Goal: Check status: Check status

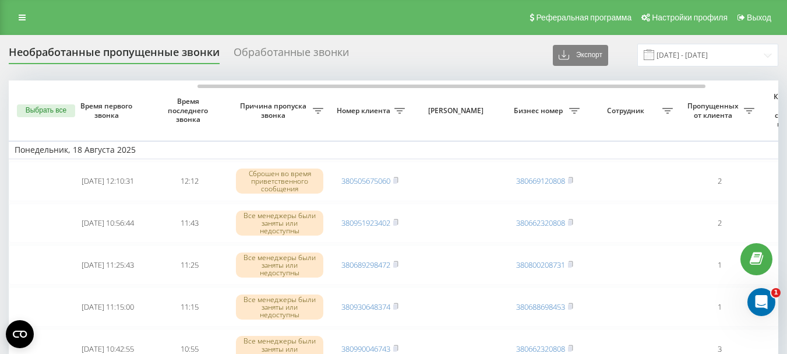
scroll to position [0, 286]
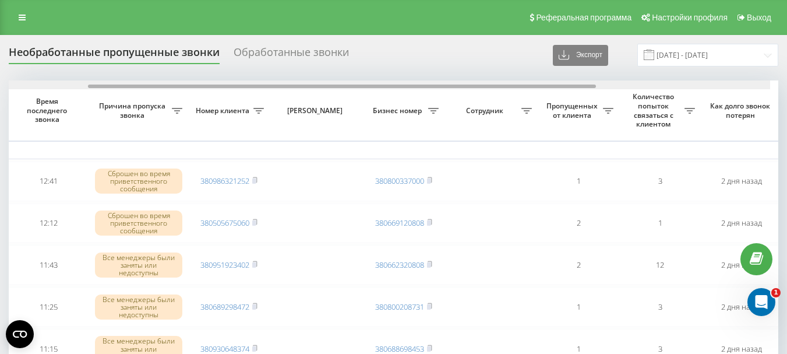
scroll to position [0, 133]
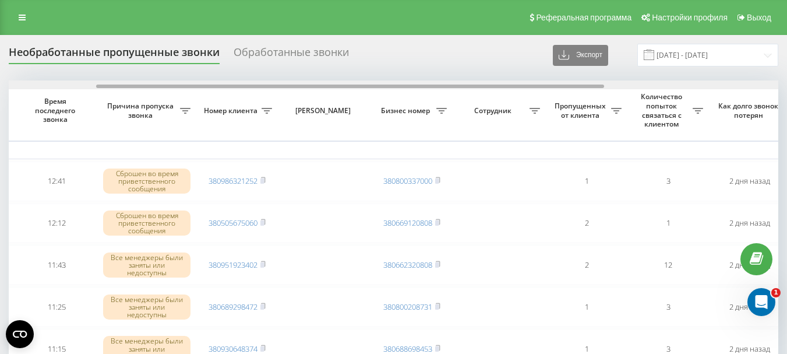
drag, startPoint x: 184, startPoint y: 87, endPoint x: 272, endPoint y: 107, distance: 90.3
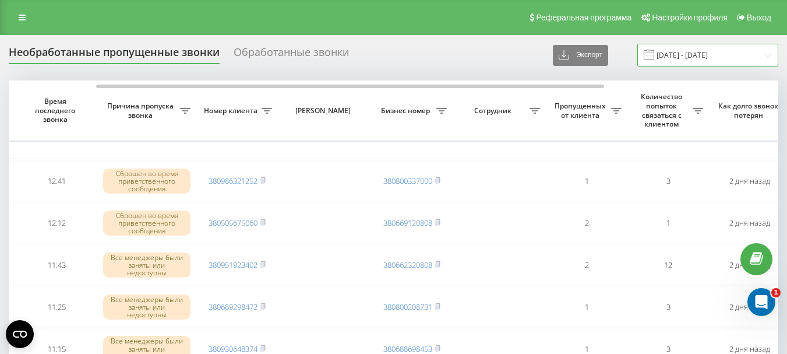
click at [672, 58] on input "18.08.2025 - 20.08.2025" at bounding box center [708, 55] width 141 height 23
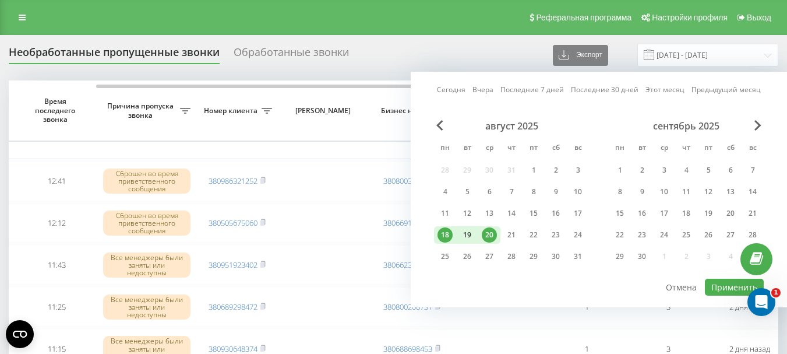
click at [466, 237] on div "19" at bounding box center [467, 234] width 15 height 15
click at [491, 233] on div "20" at bounding box center [489, 234] width 15 height 15
click at [733, 286] on button "Применить" at bounding box center [734, 287] width 59 height 17
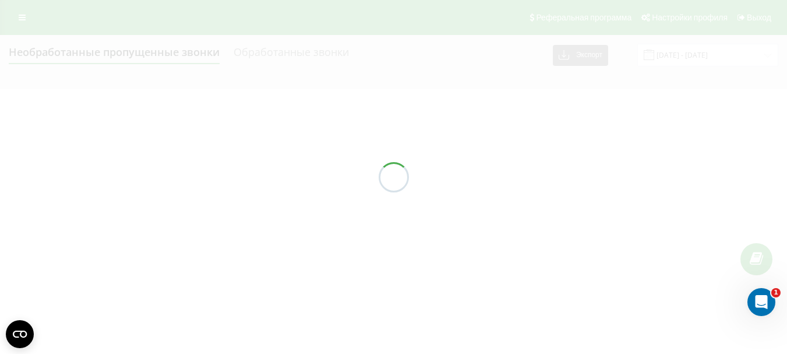
type input "[DATE] - [DATE]"
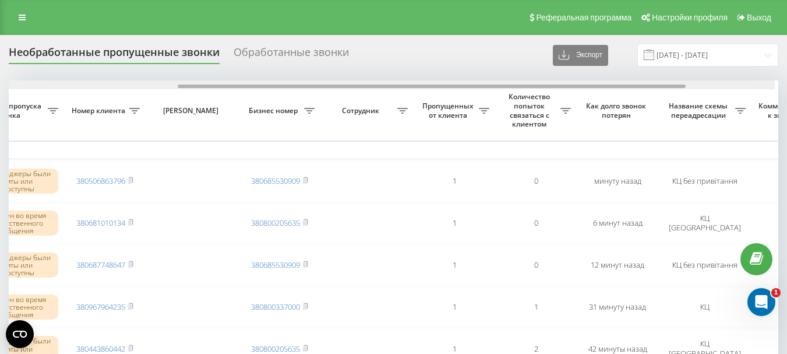
scroll to position [0, 279]
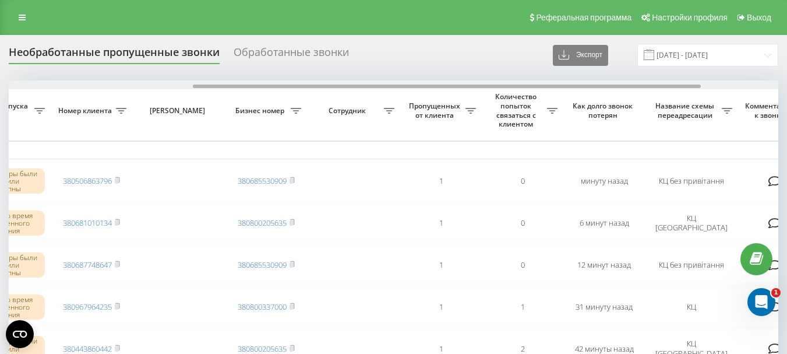
drag, startPoint x: 439, startPoint y: 87, endPoint x: 624, endPoint y: 89, distance: 184.2
click at [624, 89] on div at bounding box center [394, 84] width 770 height 9
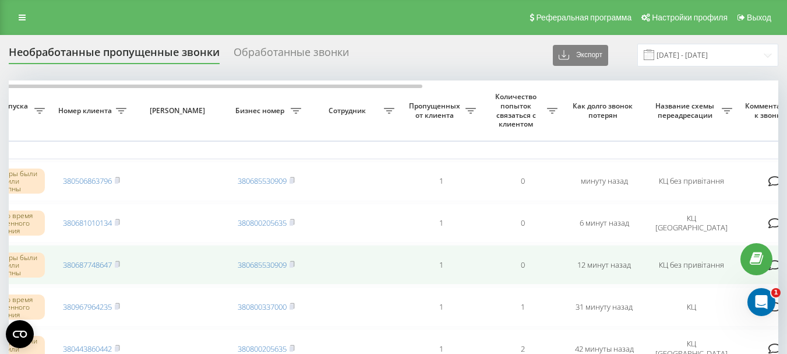
scroll to position [58, 0]
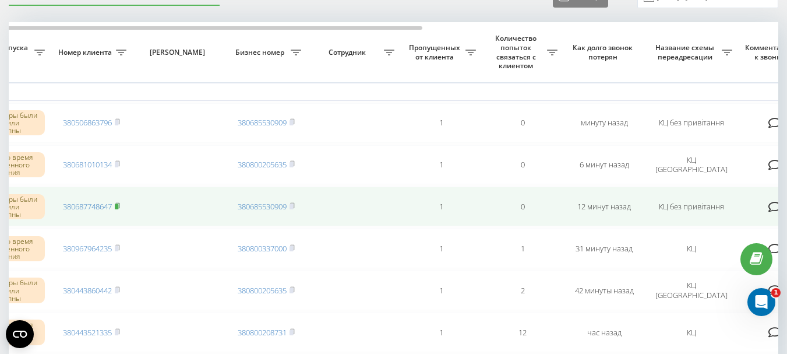
click at [118, 206] on rect at bounding box center [116, 206] width 3 height 5
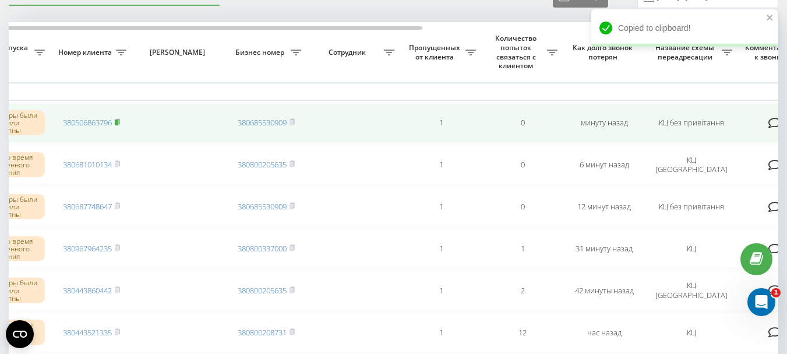
click at [117, 121] on rect at bounding box center [116, 122] width 3 height 5
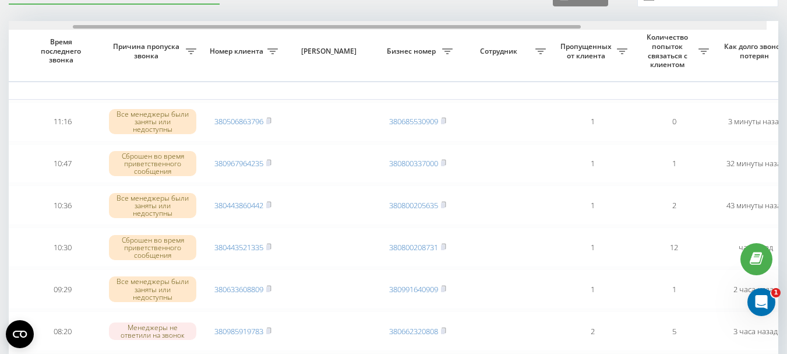
scroll to position [0, 115]
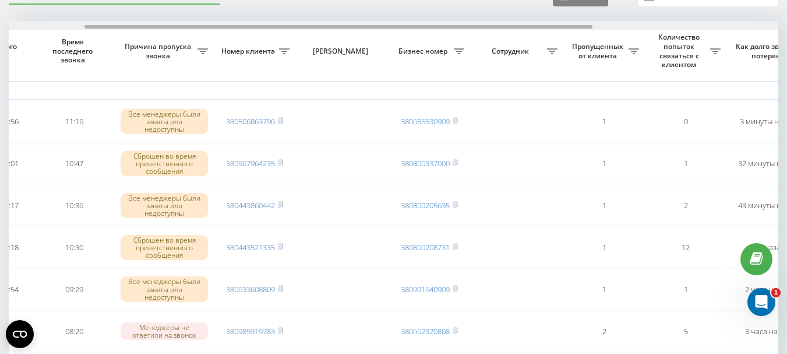
drag, startPoint x: 358, startPoint y: 27, endPoint x: 435, endPoint y: 38, distance: 77.2
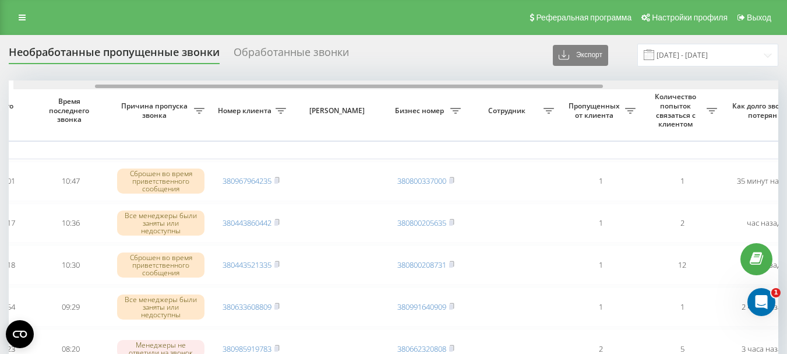
scroll to position [0, 115]
drag, startPoint x: 316, startPoint y: 86, endPoint x: 392, endPoint y: 94, distance: 76.8
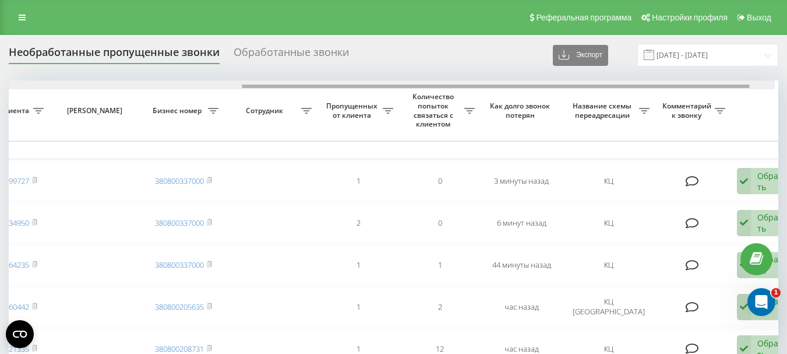
scroll to position [0, 372]
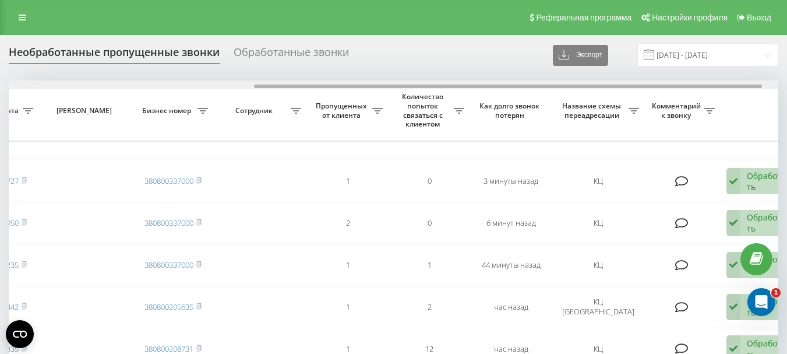
drag, startPoint x: 255, startPoint y: 86, endPoint x: 501, endPoint y: 96, distance: 246.1
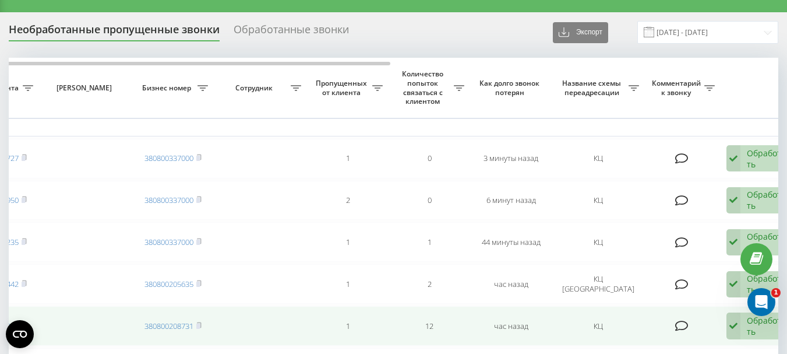
scroll to position [0, 0]
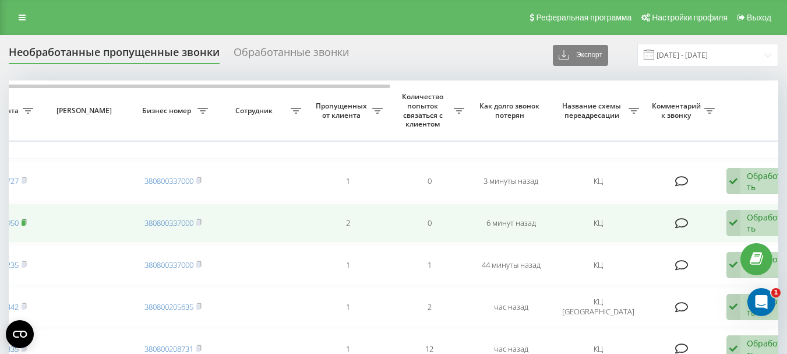
click at [27, 222] on icon at bounding box center [24, 222] width 5 height 7
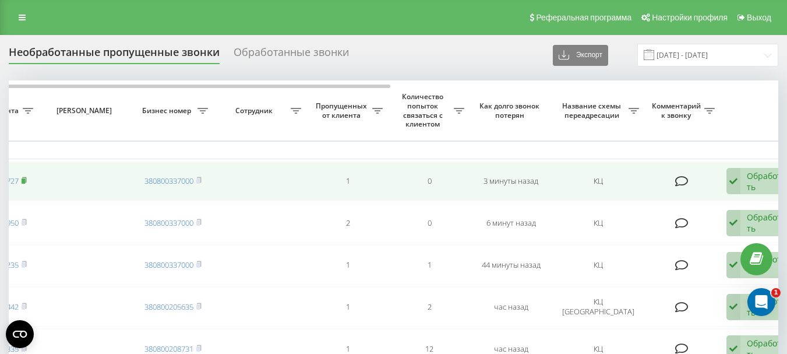
click at [25, 180] on rect at bounding box center [23, 180] width 3 height 5
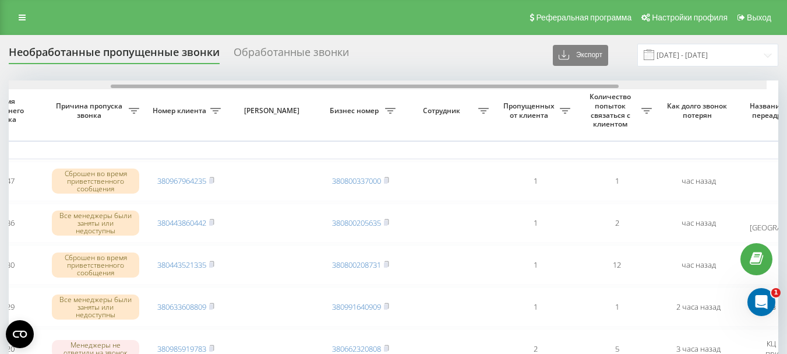
scroll to position [0, 167]
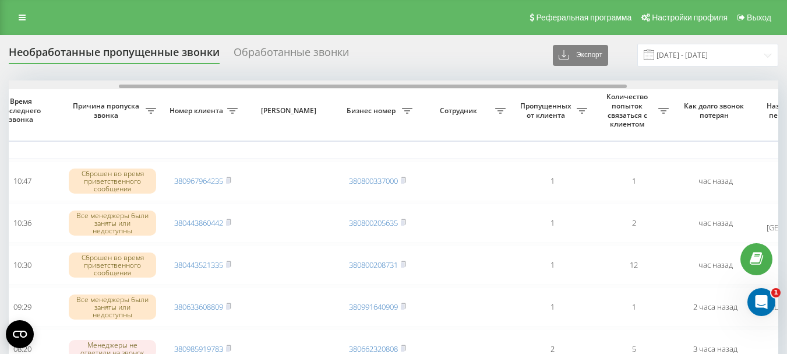
drag, startPoint x: 237, startPoint y: 86, endPoint x: 347, endPoint y: 97, distance: 111.3
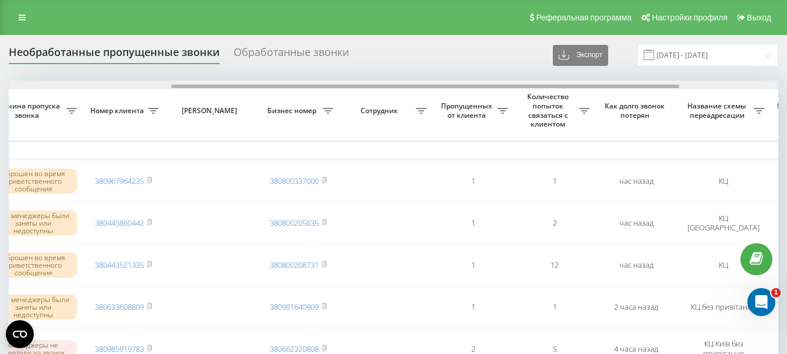
scroll to position [0, 248]
drag, startPoint x: 424, startPoint y: 87, endPoint x: 589, endPoint y: 104, distance: 165.2
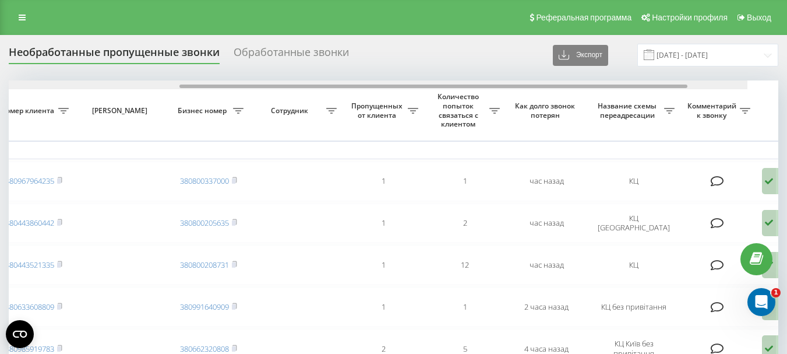
scroll to position [0, 0]
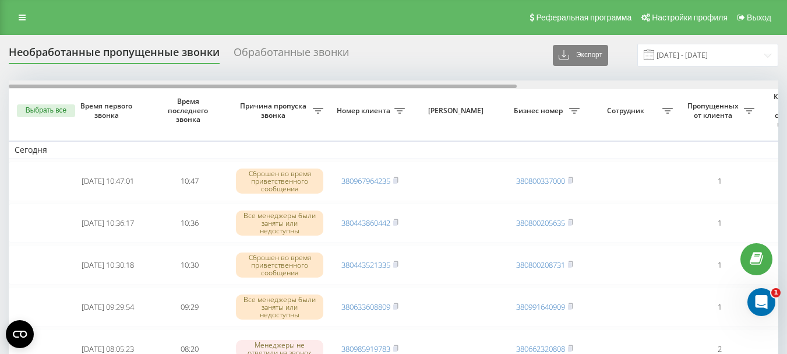
drag, startPoint x: 576, startPoint y: 85, endPoint x: 276, endPoint y: 94, distance: 300.9
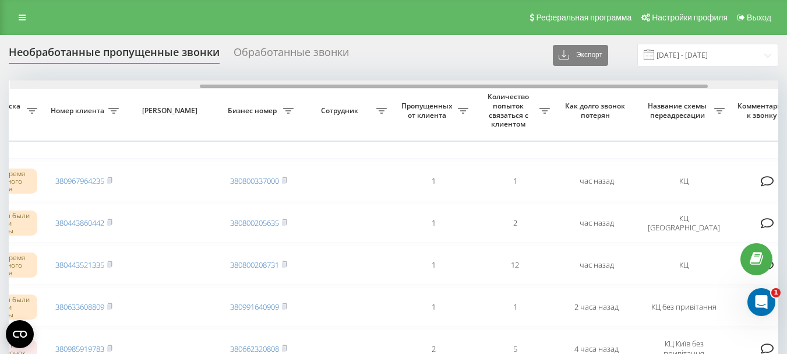
scroll to position [0, 298]
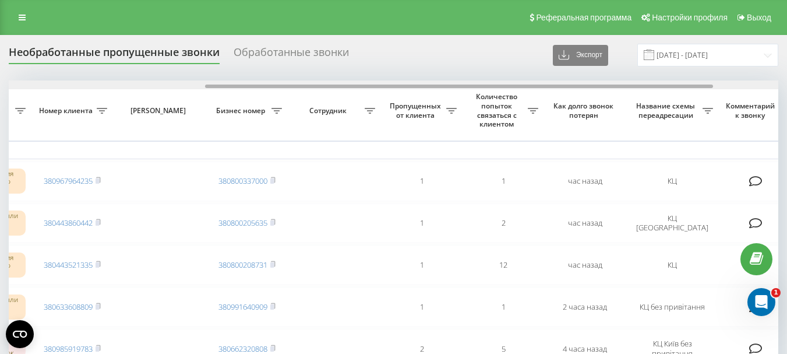
drag, startPoint x: 309, startPoint y: 87, endPoint x: 506, endPoint y: 86, distance: 197.0
click at [506, 86] on div at bounding box center [459, 86] width 508 height 3
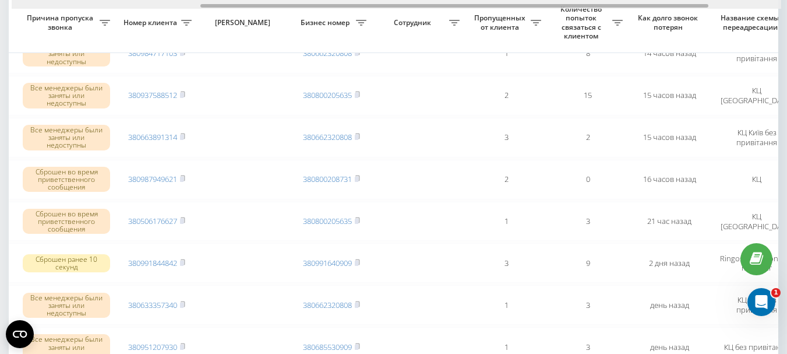
scroll to position [0, 297]
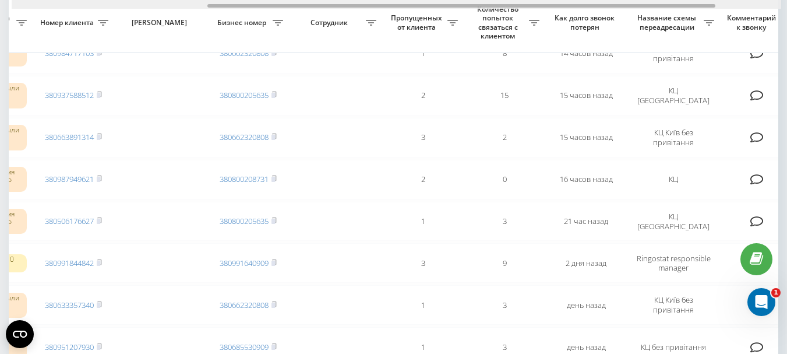
drag, startPoint x: 370, startPoint y: 6, endPoint x: 370, endPoint y: 20, distance: 13.4
click at [370, 20] on div "Выбрать все Время первого звонка Время последнего звонка Причина пропуска звонк…" at bounding box center [394, 87] width 770 height 1062
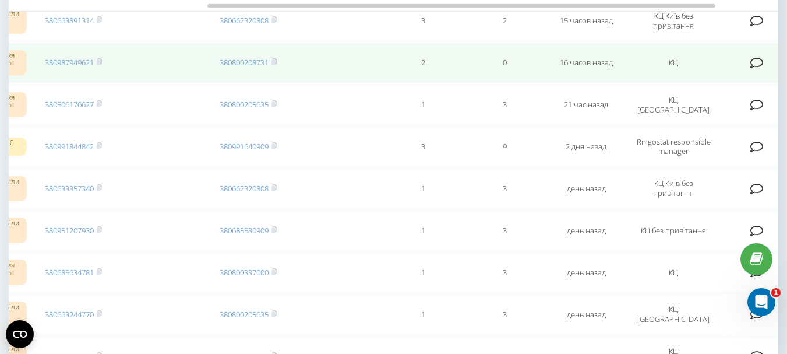
scroll to position [525, 0]
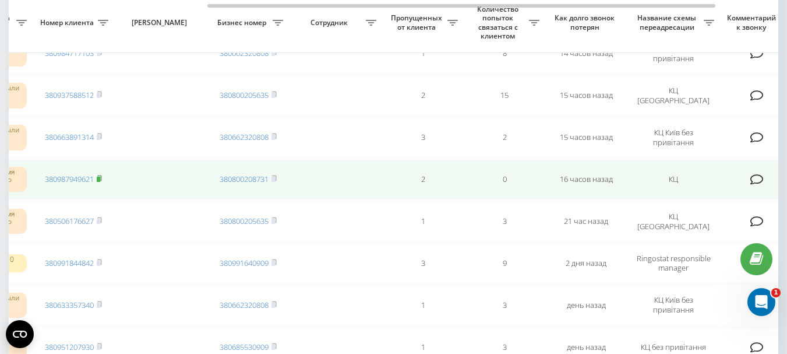
click at [100, 178] on rect at bounding box center [98, 179] width 3 height 5
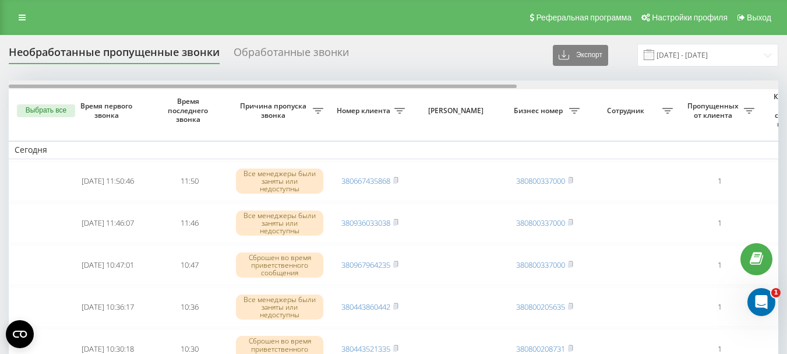
drag, startPoint x: 335, startPoint y: 85, endPoint x: 328, endPoint y: 102, distance: 18.1
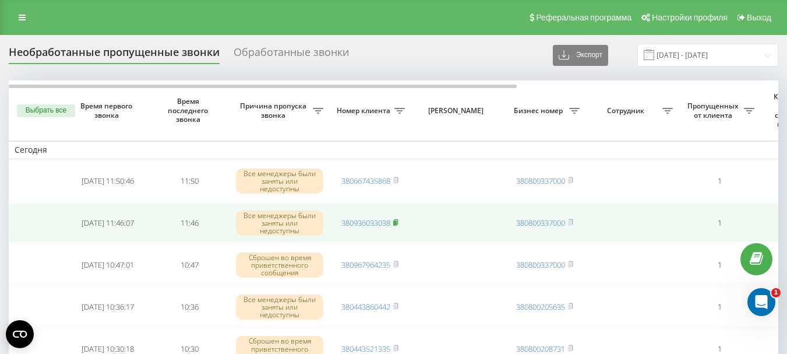
click at [396, 220] on rect at bounding box center [394, 222] width 3 height 5
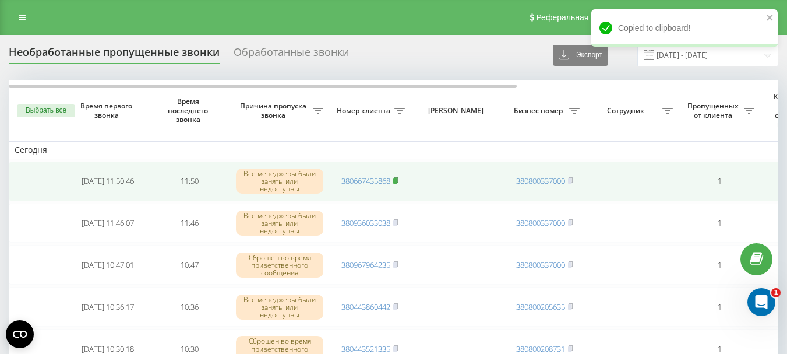
click at [399, 181] on icon at bounding box center [395, 180] width 5 height 7
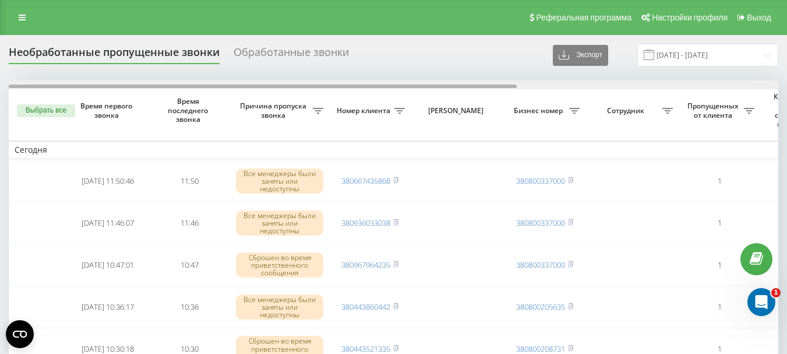
drag, startPoint x: 305, startPoint y: 86, endPoint x: 302, endPoint y: 99, distance: 13.9
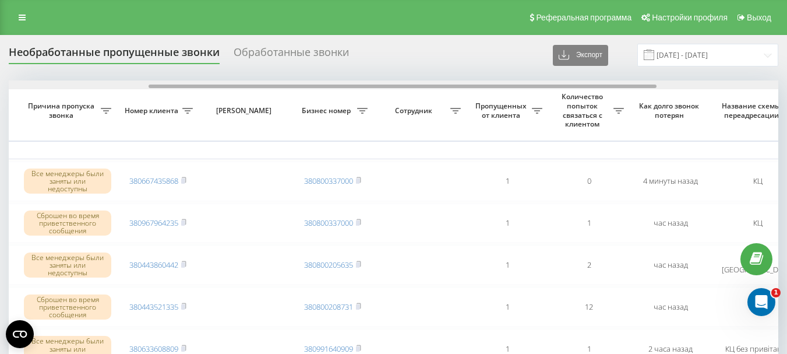
scroll to position [0, 267]
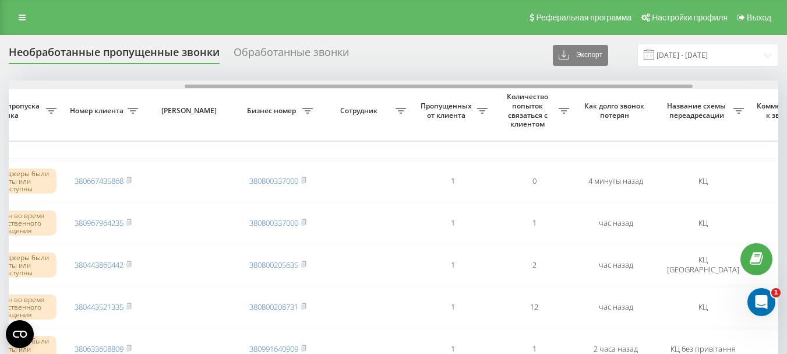
drag, startPoint x: 382, startPoint y: 87, endPoint x: 559, endPoint y: 86, distance: 176.6
click at [559, 86] on div at bounding box center [439, 86] width 508 height 3
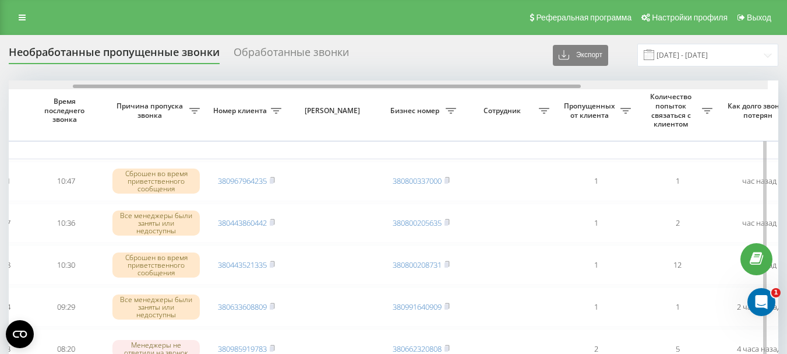
scroll to position [0, 96]
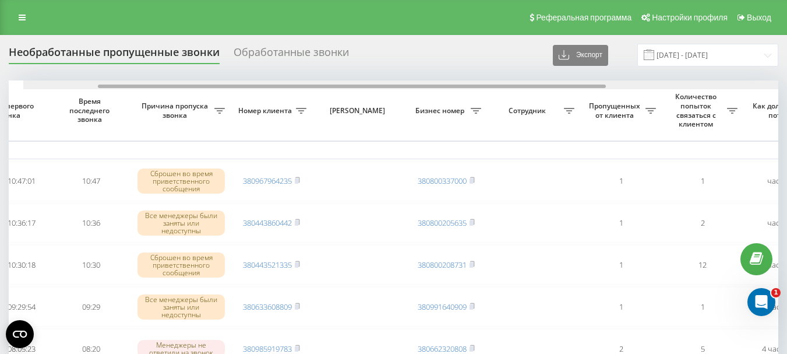
drag, startPoint x: 259, startPoint y: 85, endPoint x: 330, endPoint y: 103, distance: 73.2
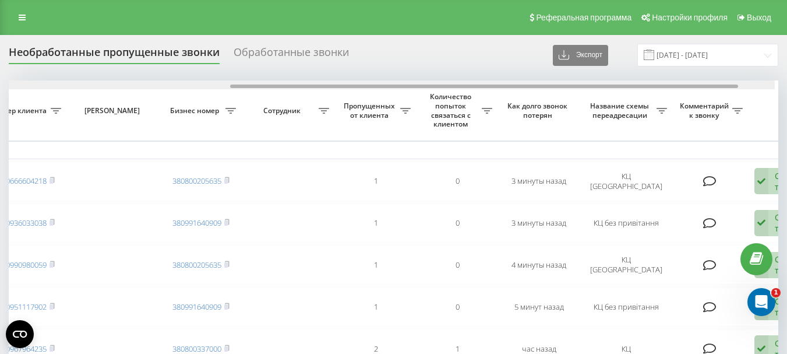
scroll to position [0, 353]
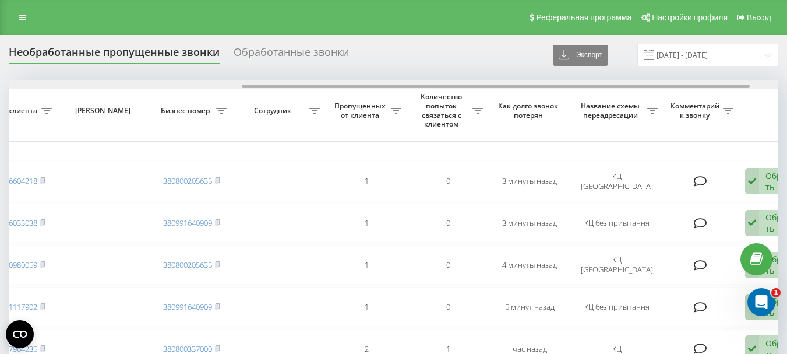
drag, startPoint x: 353, startPoint y: 86, endPoint x: 586, endPoint y: 93, distance: 233.8
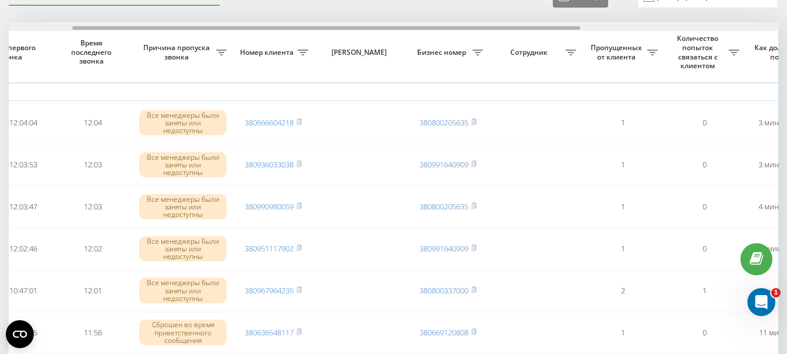
scroll to position [0, 196]
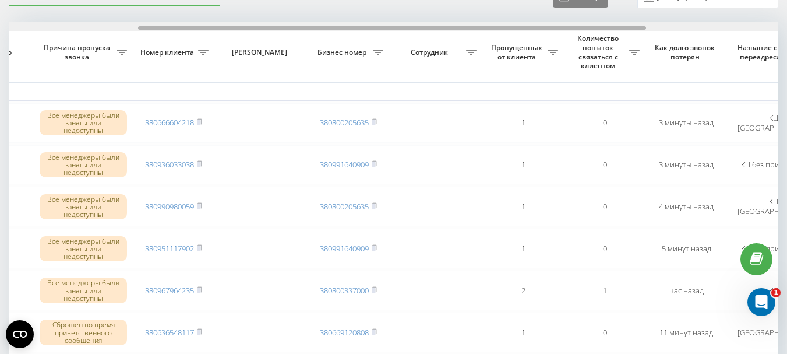
drag, startPoint x: 279, startPoint y: 27, endPoint x: 175, endPoint y: 44, distance: 105.0
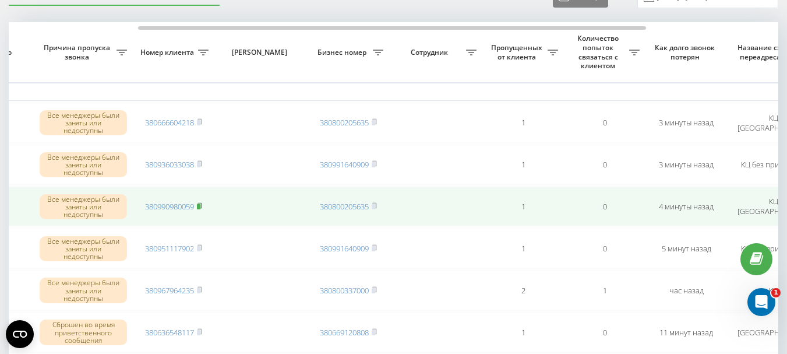
click at [201, 207] on rect at bounding box center [198, 206] width 3 height 5
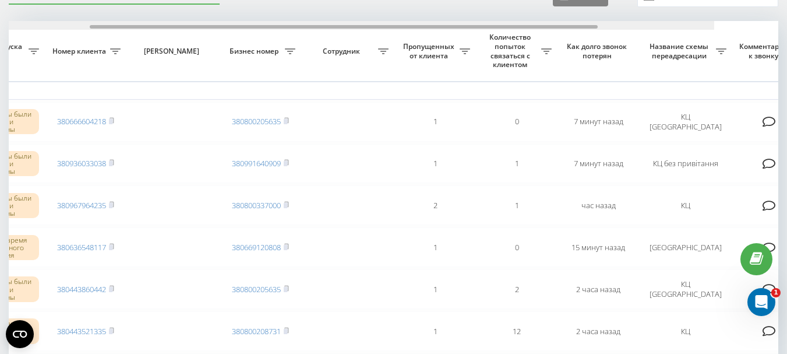
scroll to position [0, 296]
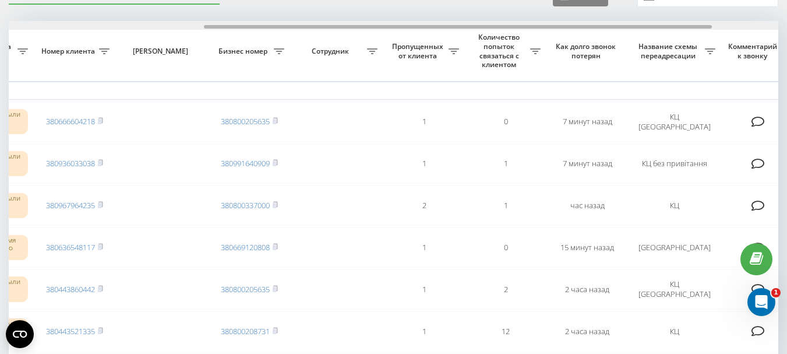
drag, startPoint x: 259, startPoint y: 27, endPoint x: 454, endPoint y: 24, distance: 195.3
click at [454, 24] on div at bounding box center [394, 25] width 770 height 9
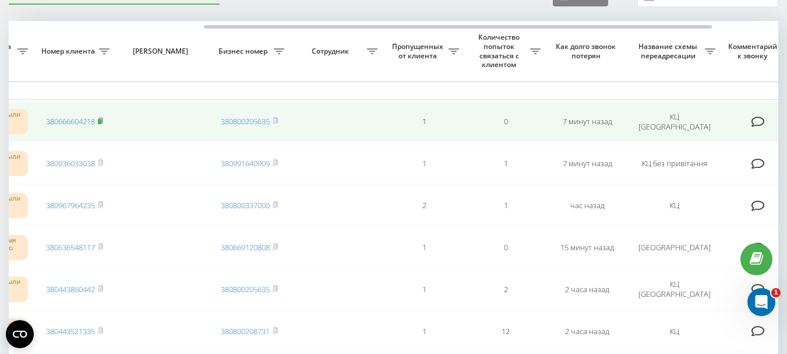
click at [102, 119] on icon at bounding box center [100, 120] width 5 height 7
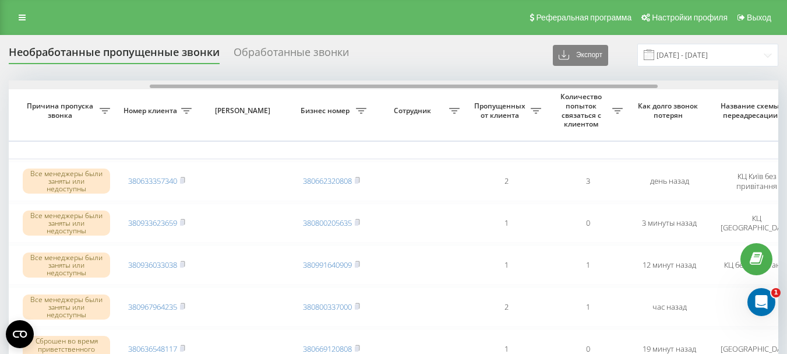
scroll to position [0, 255]
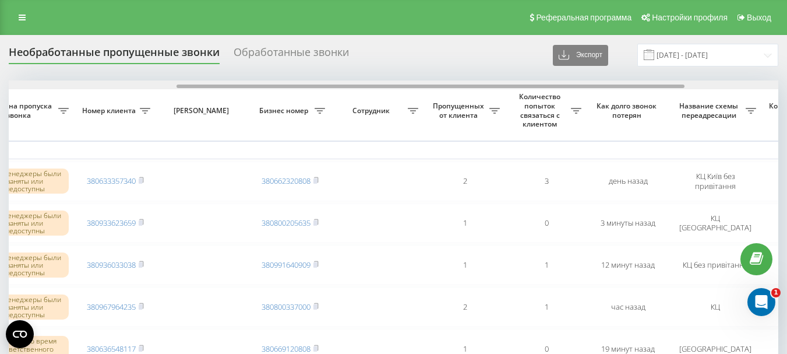
drag, startPoint x: 301, startPoint y: 85, endPoint x: 470, endPoint y: 85, distance: 168.4
click at [470, 85] on div at bounding box center [431, 86] width 508 height 3
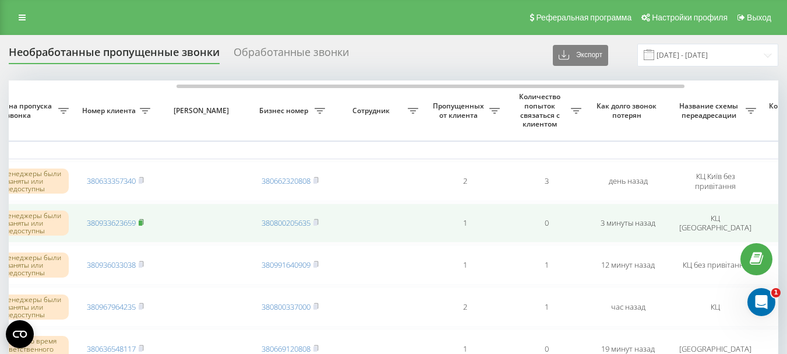
click at [142, 222] on rect at bounding box center [140, 222] width 3 height 5
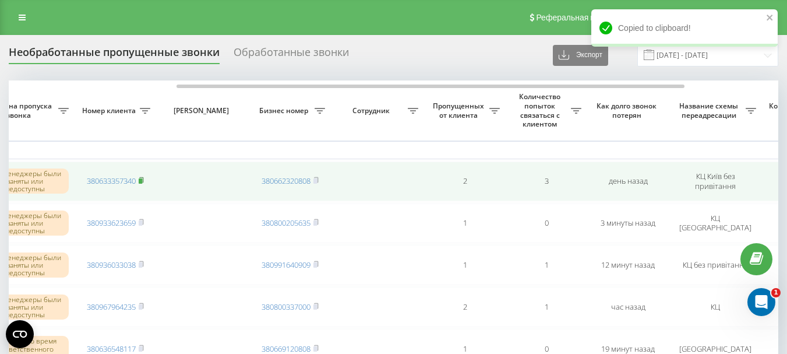
click at [142, 180] on rect at bounding box center [140, 180] width 3 height 5
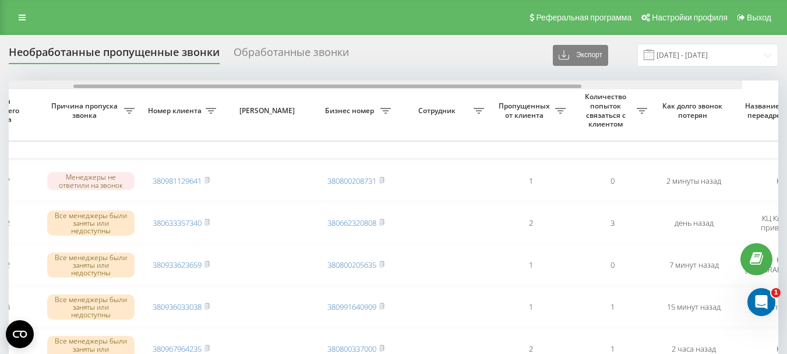
scroll to position [0, 256]
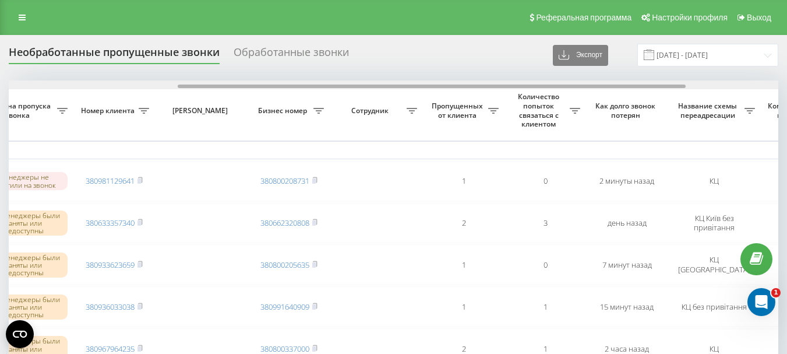
drag, startPoint x: 311, startPoint y: 85, endPoint x: 480, endPoint y: 92, distance: 169.2
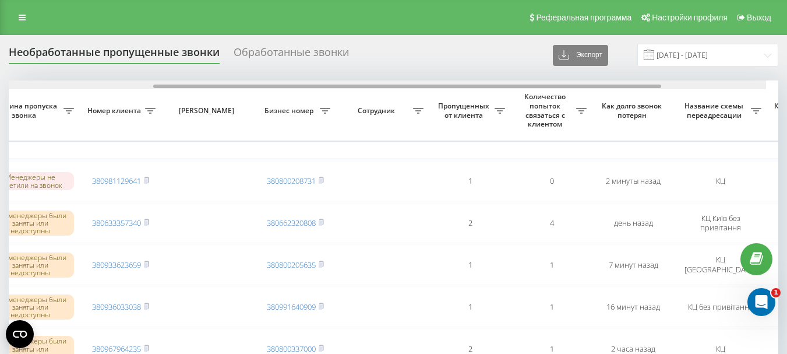
scroll to position [0, 274]
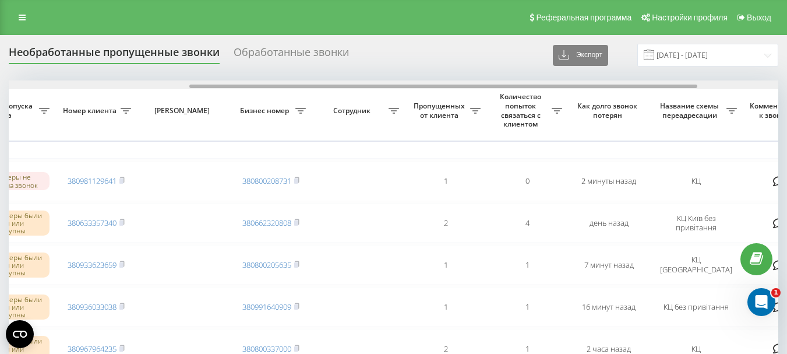
drag, startPoint x: 224, startPoint y: 86, endPoint x: 406, endPoint y: 83, distance: 181.3
click at [406, 83] on div at bounding box center [394, 84] width 770 height 9
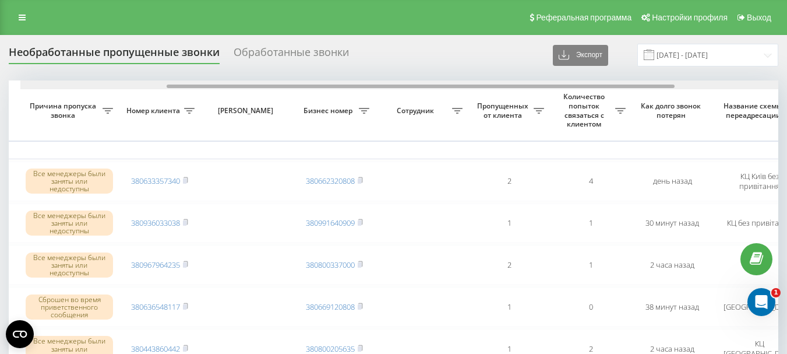
scroll to position [0, 222]
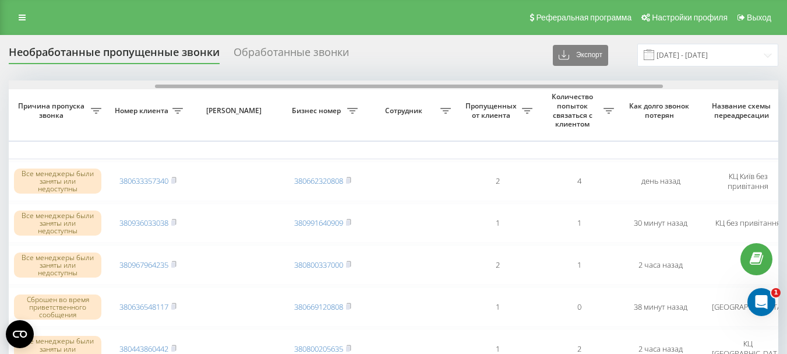
drag, startPoint x: 355, startPoint y: 87, endPoint x: 502, endPoint y: 89, distance: 146.9
click at [502, 89] on div at bounding box center [394, 84] width 770 height 9
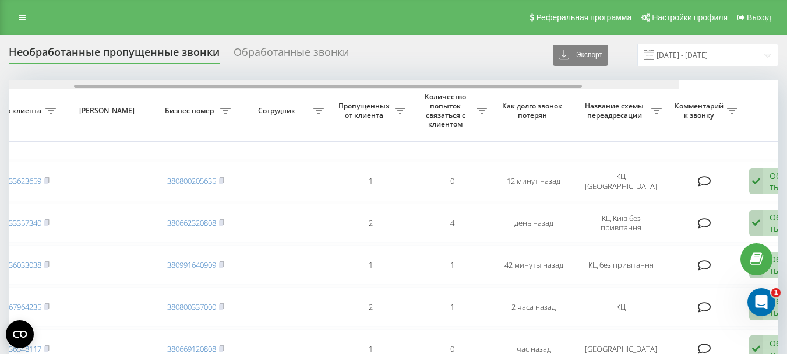
scroll to position [0, 396]
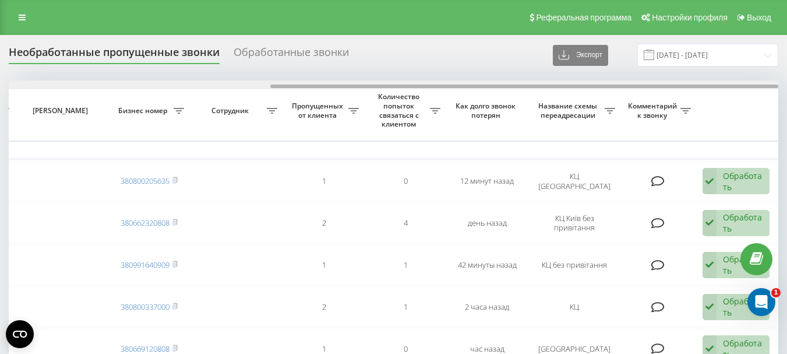
drag, startPoint x: 203, startPoint y: 87, endPoint x: 511, endPoint y: 104, distance: 308.2
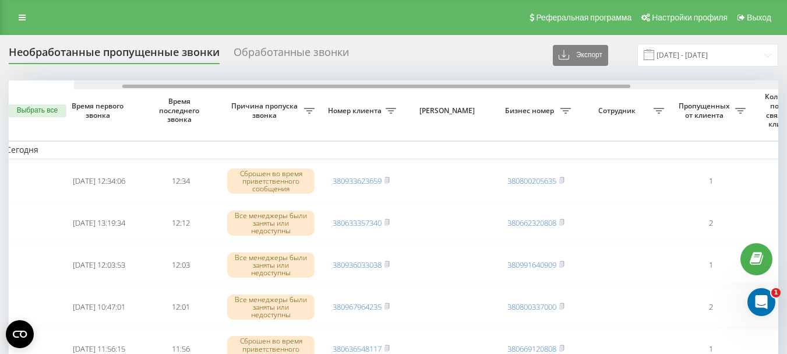
scroll to position [0, 0]
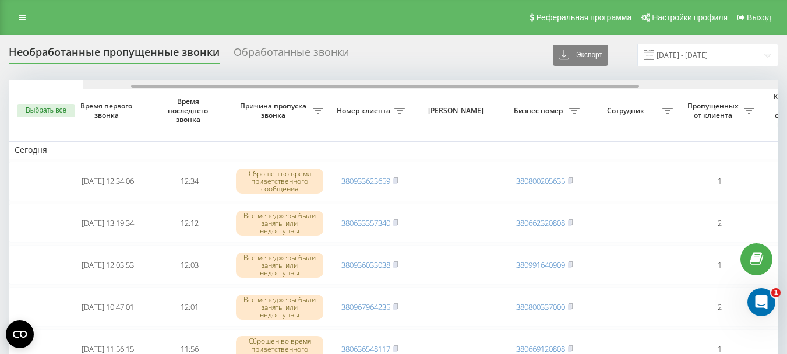
drag, startPoint x: 333, startPoint y: 86, endPoint x: 68, endPoint y: 89, distance: 265.2
click at [83, 89] on div at bounding box center [468, 84] width 770 height 9
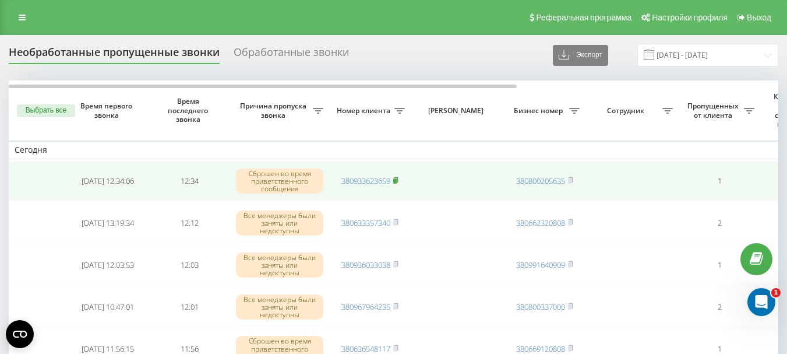
click at [396, 181] on rect at bounding box center [394, 180] width 3 height 5
click at [397, 181] on rect at bounding box center [394, 180] width 3 height 5
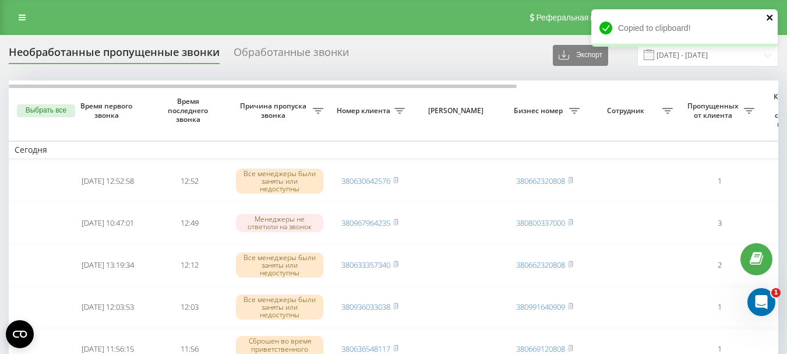
click at [769, 16] on icon "close" at bounding box center [770, 18] width 6 height 6
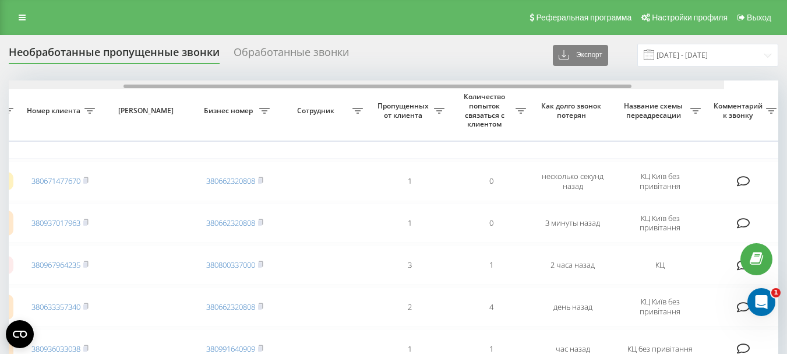
scroll to position [0, 313]
drag, startPoint x: 390, startPoint y: 87, endPoint x: 597, endPoint y: 90, distance: 206.9
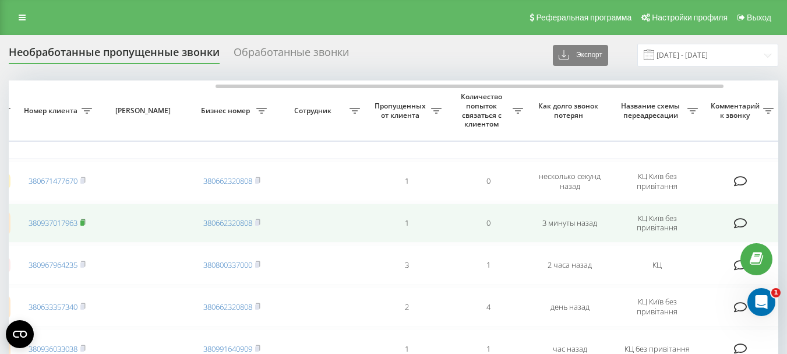
click at [83, 222] on rect at bounding box center [81, 222] width 3 height 5
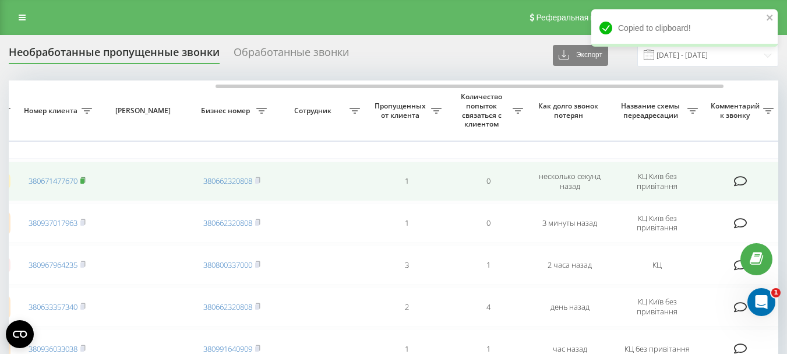
click at [83, 178] on icon at bounding box center [83, 179] width 4 height 5
